Goal: Obtain resource: Download file/media

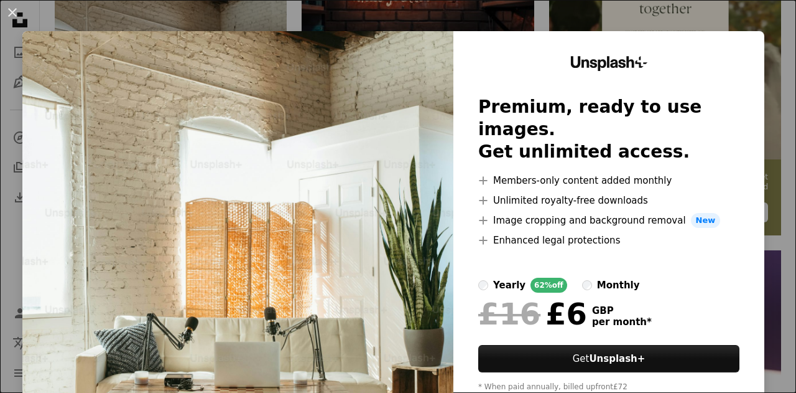
scroll to position [44, 0]
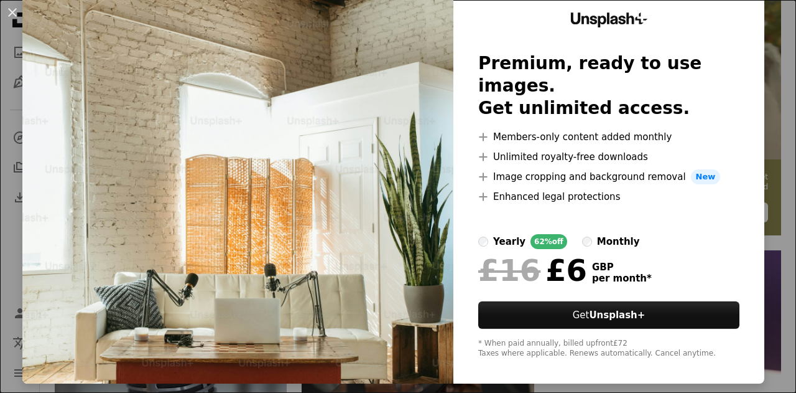
click at [286, 105] on img at bounding box center [237, 186] width 431 height 396
click at [6, 11] on button "An X shape" at bounding box center [12, 12] width 15 height 15
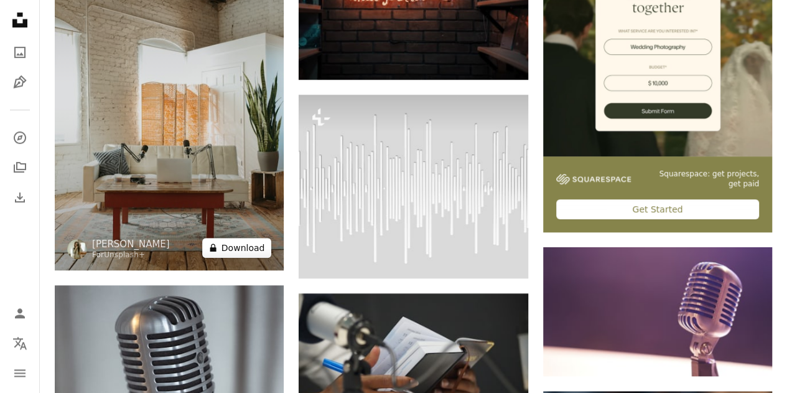
click at [223, 247] on button "A lock Download" at bounding box center [237, 248] width 70 height 20
click at [143, 106] on img at bounding box center [169, 98] width 229 height 343
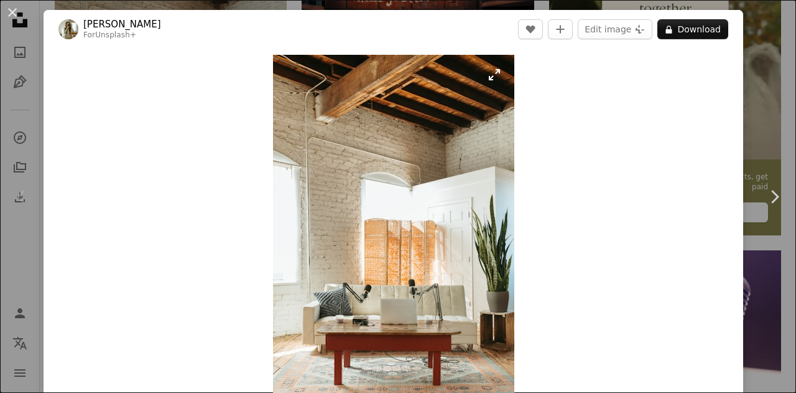
click at [362, 184] on img "Zoom in on this image" at bounding box center [393, 235] width 241 height 361
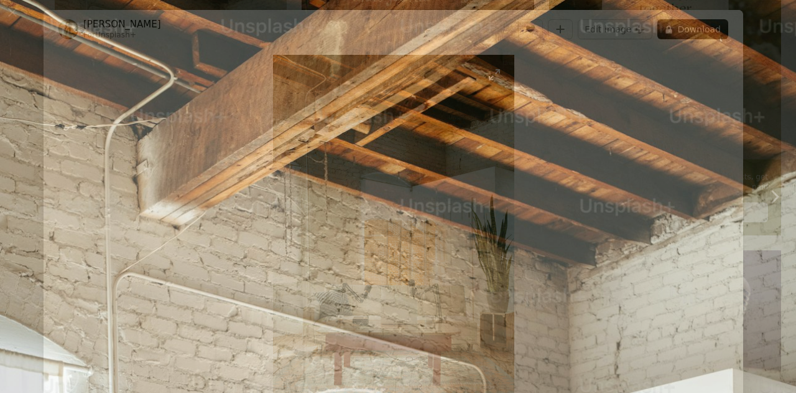
scroll to position [387, 0]
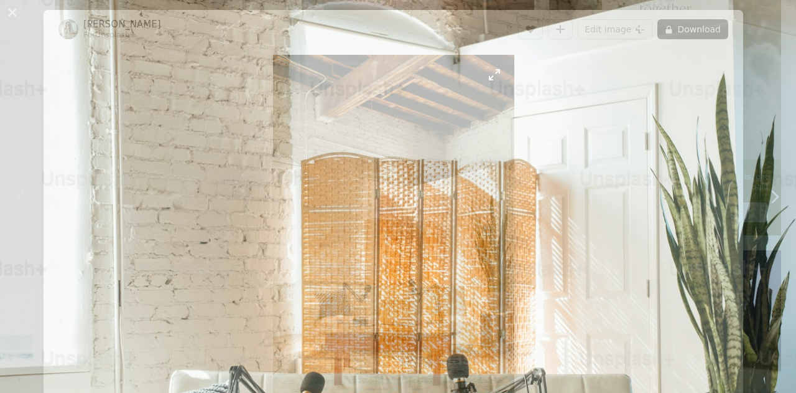
click at [362, 184] on img "Zoom out on this image" at bounding box center [397, 209] width 797 height 1195
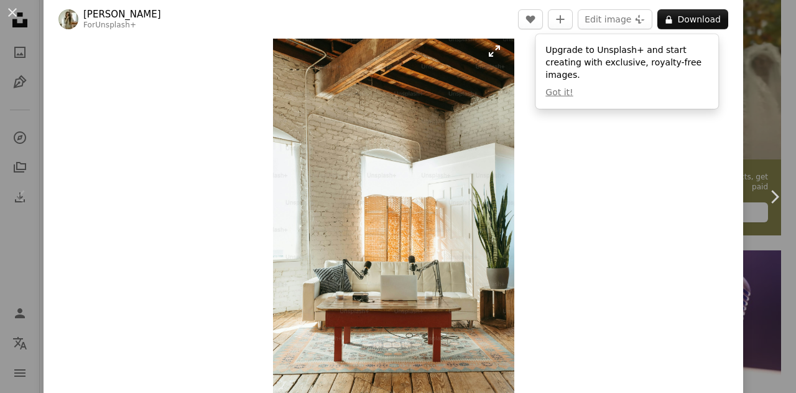
click at [362, 184] on img "Zoom in on this image" at bounding box center [393, 211] width 241 height 361
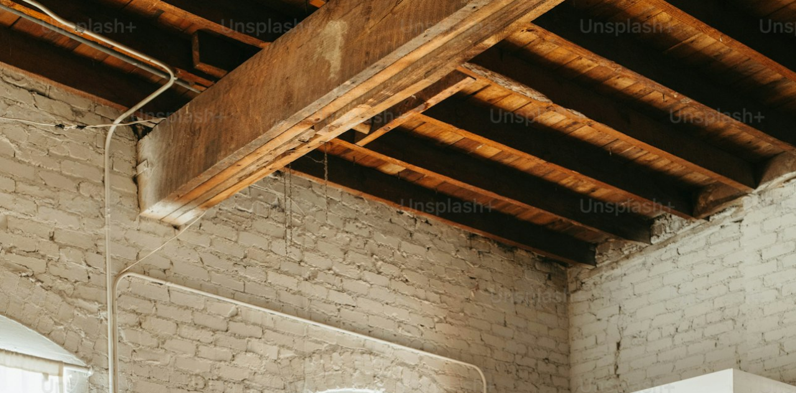
scroll to position [387, 0]
